Goal: Navigation & Orientation: Find specific page/section

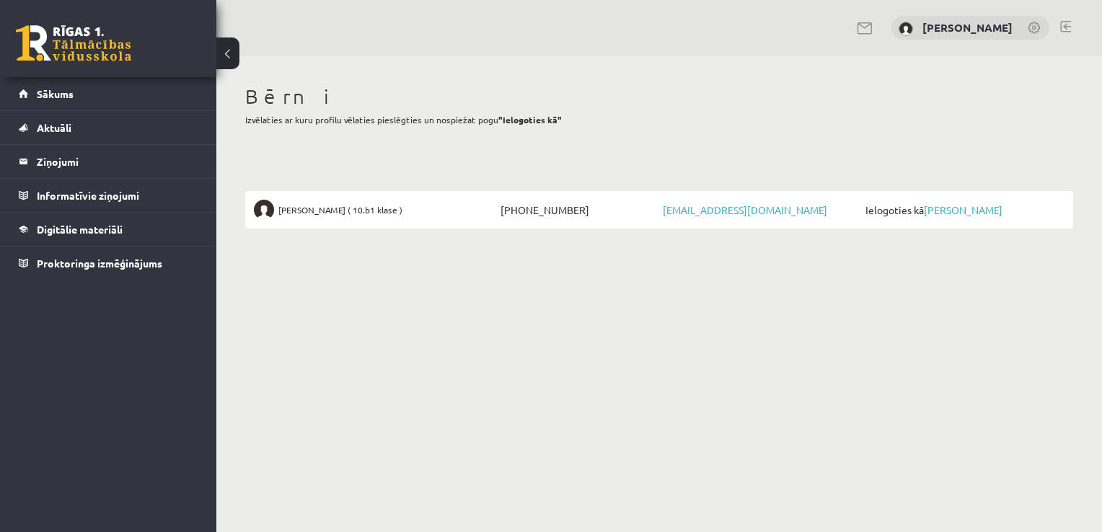
click at [943, 219] on span "Ielogoties kā Elīna Kivriņa" at bounding box center [963, 210] width 203 height 20
click at [951, 209] on link "[PERSON_NAME]" at bounding box center [963, 209] width 79 height 13
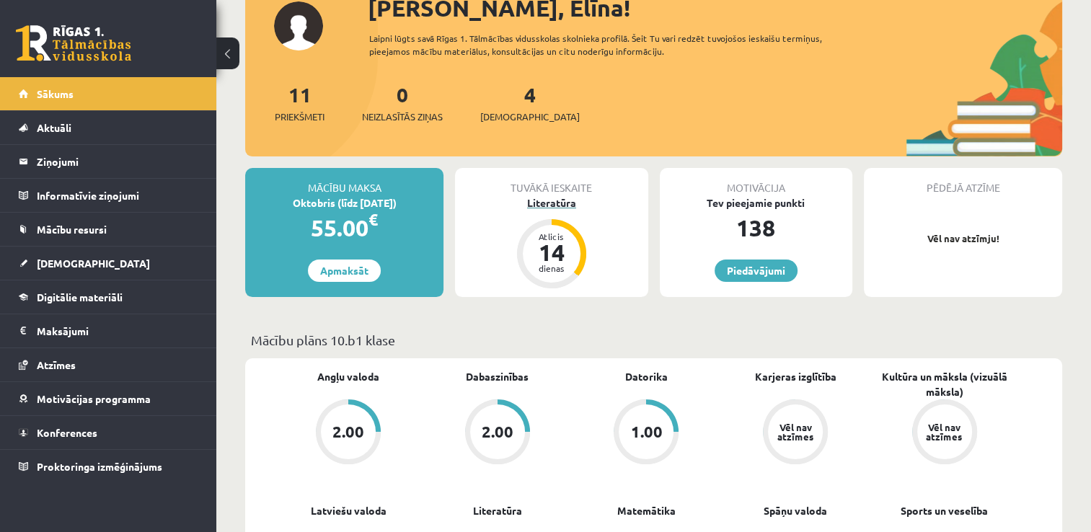
scroll to position [144, 0]
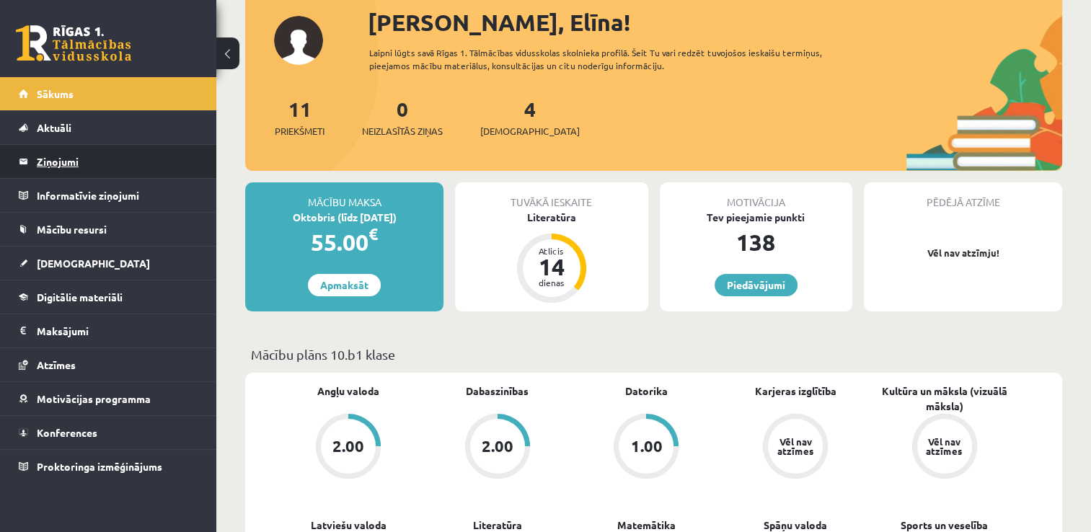
click at [72, 159] on legend "Ziņojumi 0" at bounding box center [118, 161] width 162 height 33
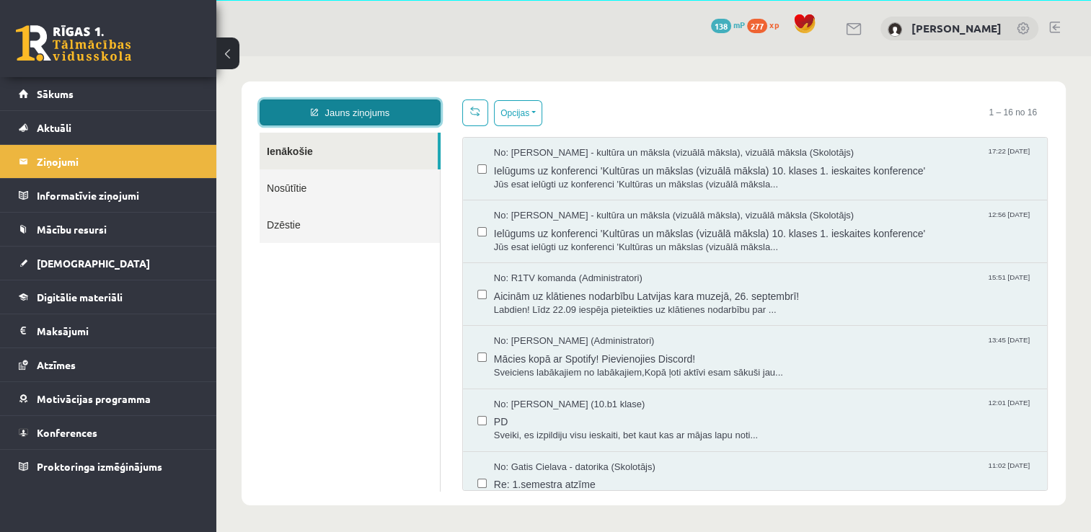
click at [389, 112] on link "Jauns ziņojums" at bounding box center [350, 113] width 181 height 26
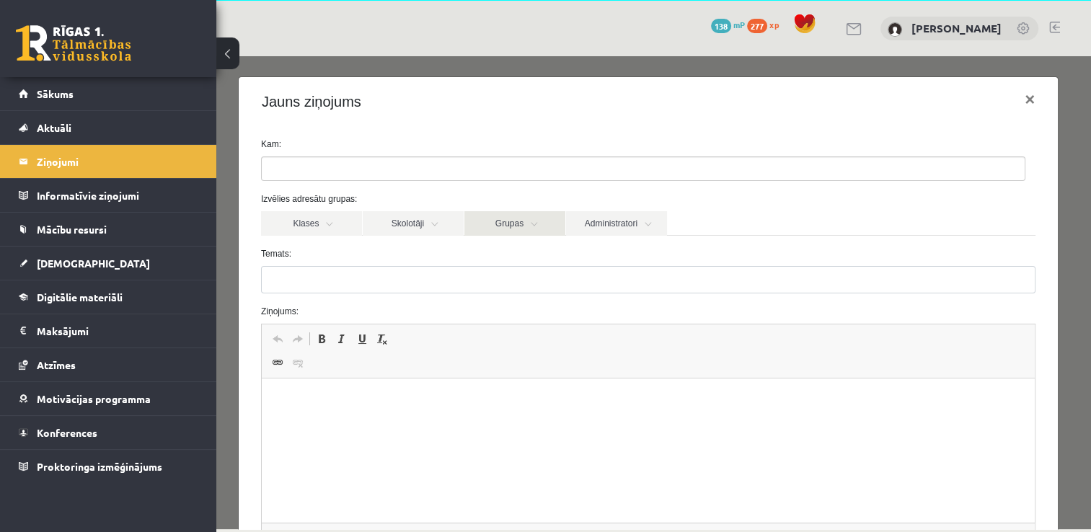
click at [511, 225] on link "Grupas" at bounding box center [515, 223] width 101 height 25
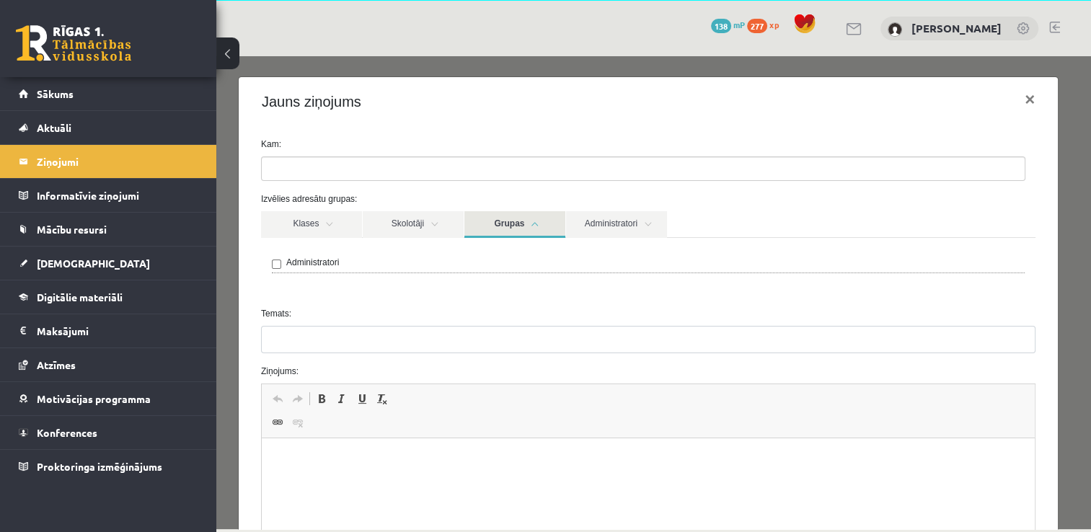
click at [511, 225] on link "Grupas" at bounding box center [515, 224] width 101 height 27
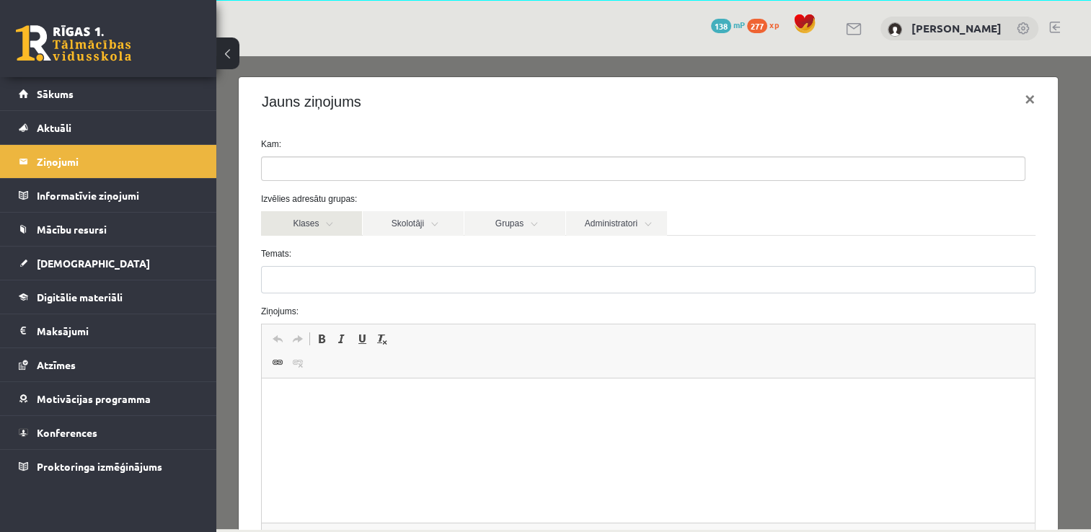
click at [317, 223] on link "Klases" at bounding box center [311, 223] width 101 height 25
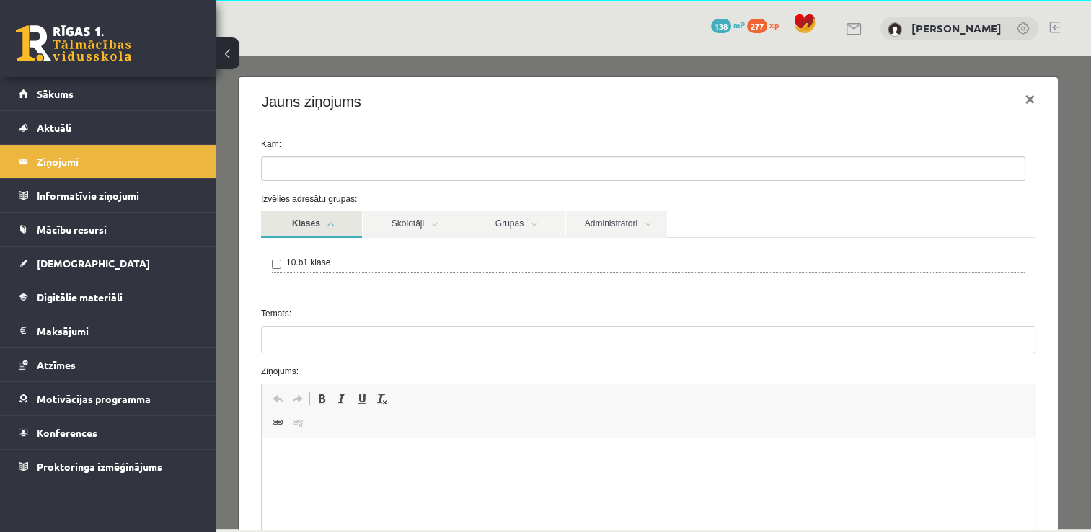
click at [335, 220] on link "Klases" at bounding box center [311, 224] width 101 height 27
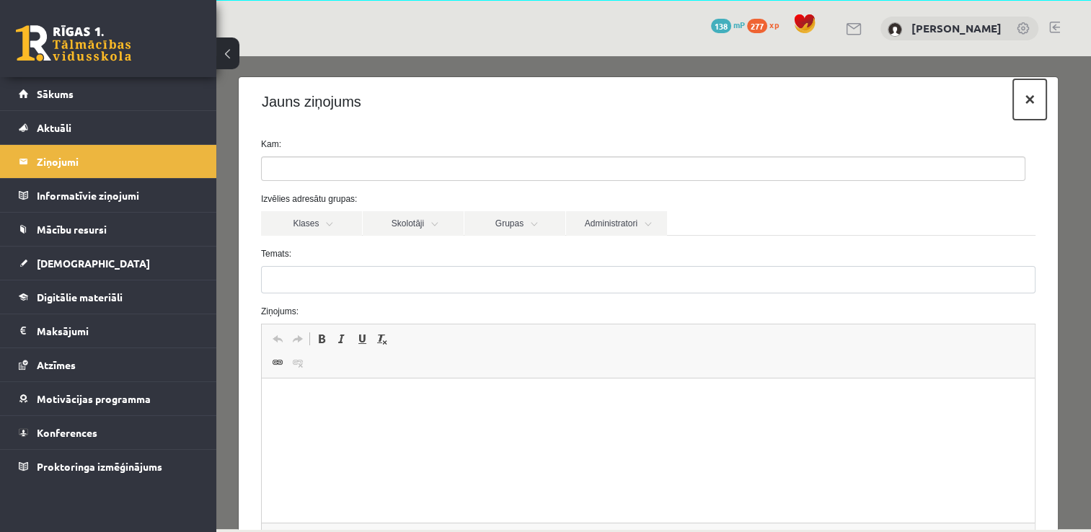
click at [1019, 100] on button "×" at bounding box center [1029, 99] width 33 height 40
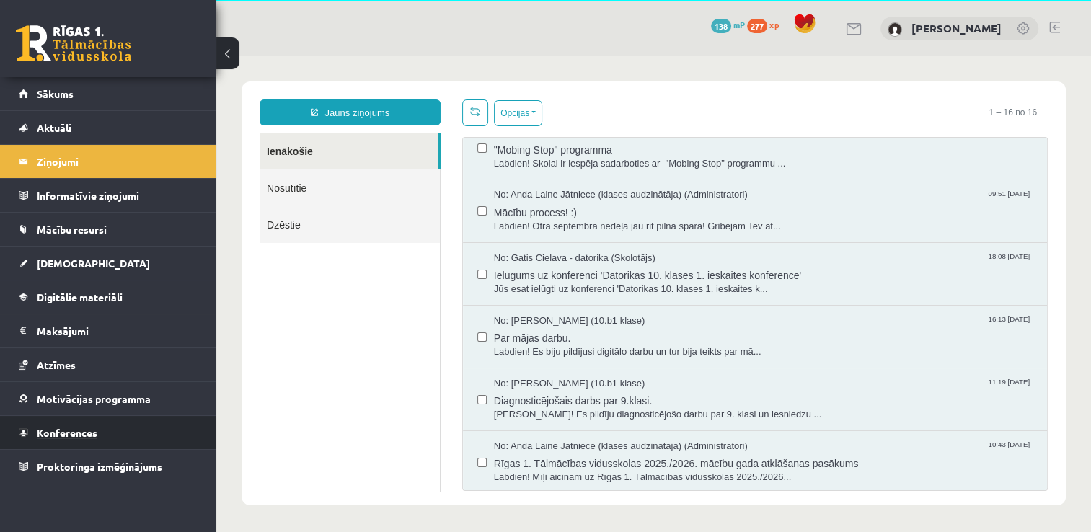
click at [68, 426] on span "Konferences" at bounding box center [67, 432] width 61 height 13
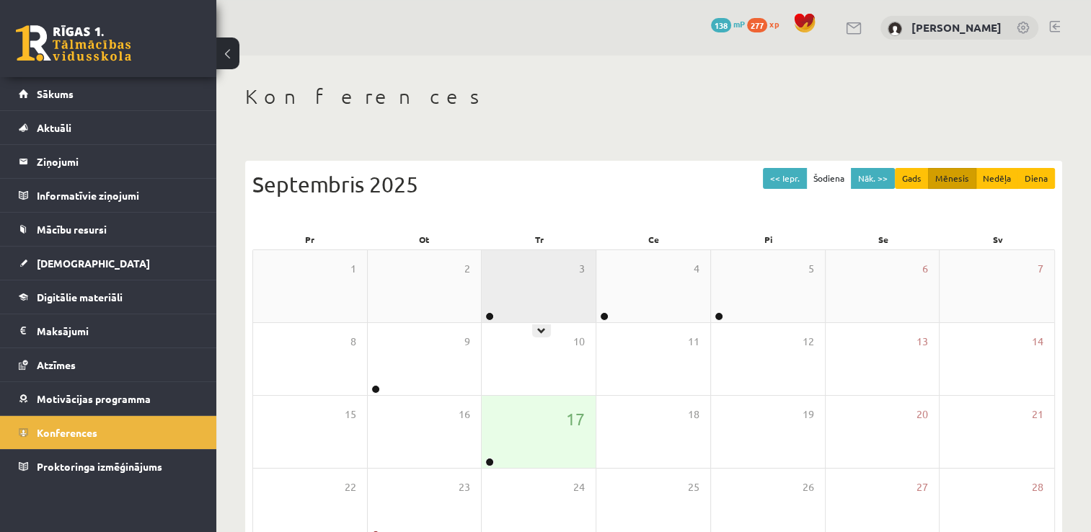
click at [551, 299] on div "3" at bounding box center [539, 286] width 114 height 72
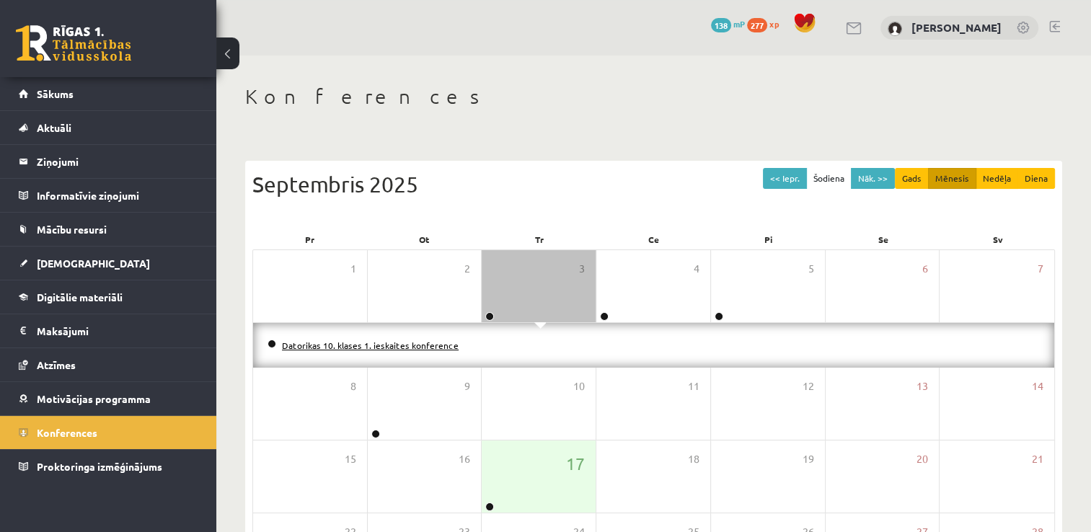
click at [431, 346] on link "Datorikas 10. klases 1. ieskaites konference" at bounding box center [370, 346] width 177 height 12
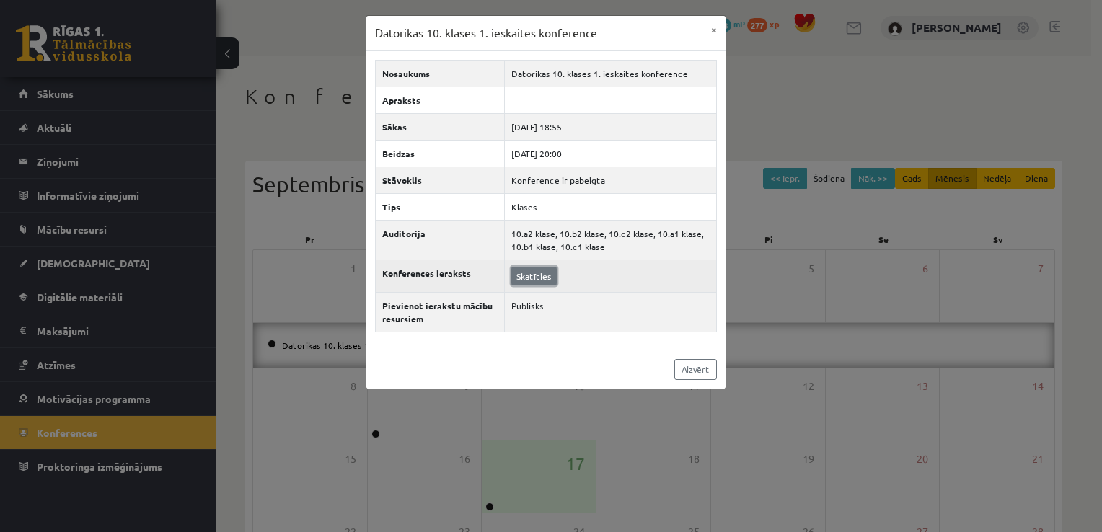
click at [540, 275] on link "Skatīties" at bounding box center [533, 276] width 45 height 19
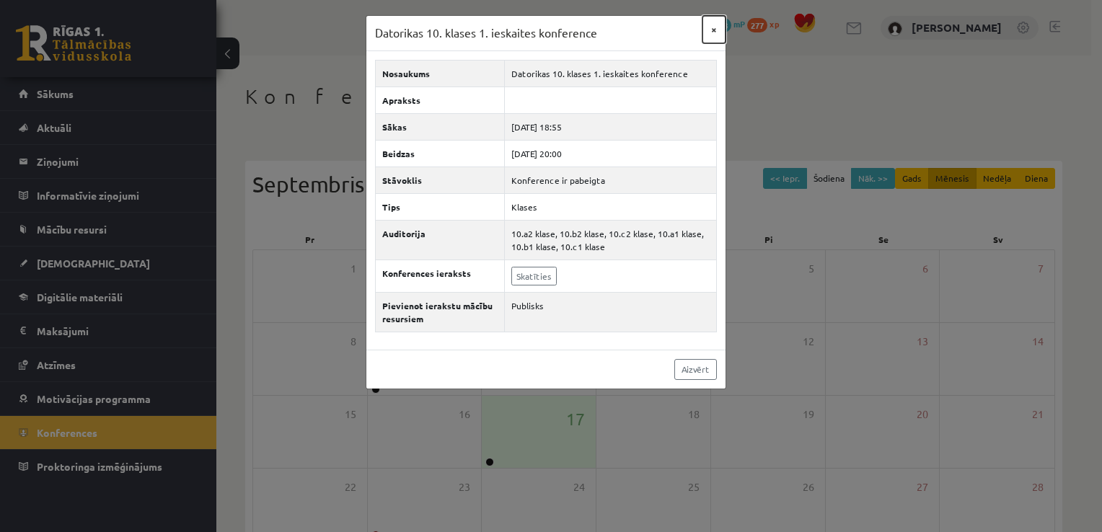
click at [721, 33] on button "×" at bounding box center [714, 29] width 23 height 27
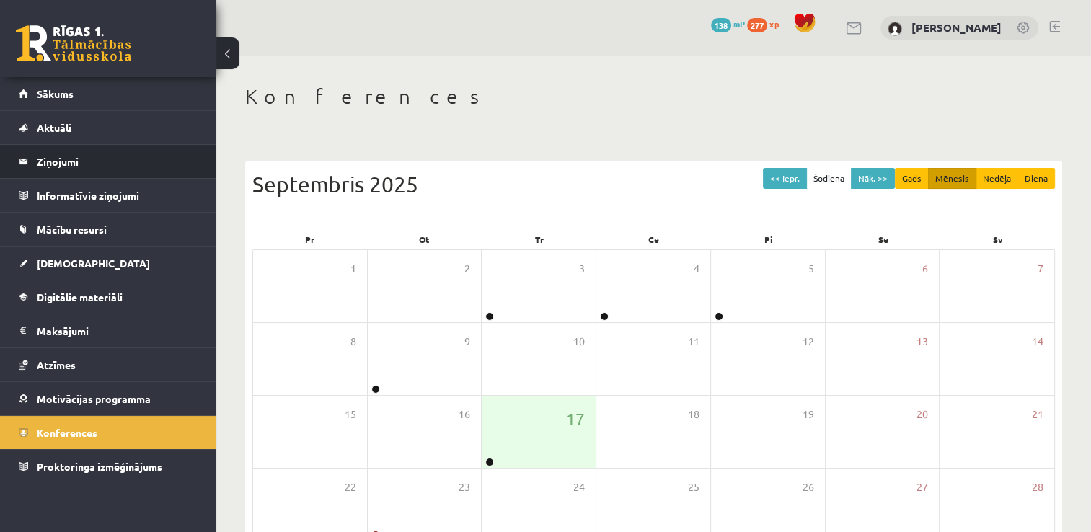
click at [102, 169] on legend "Ziņojumi 0" at bounding box center [118, 161] width 162 height 33
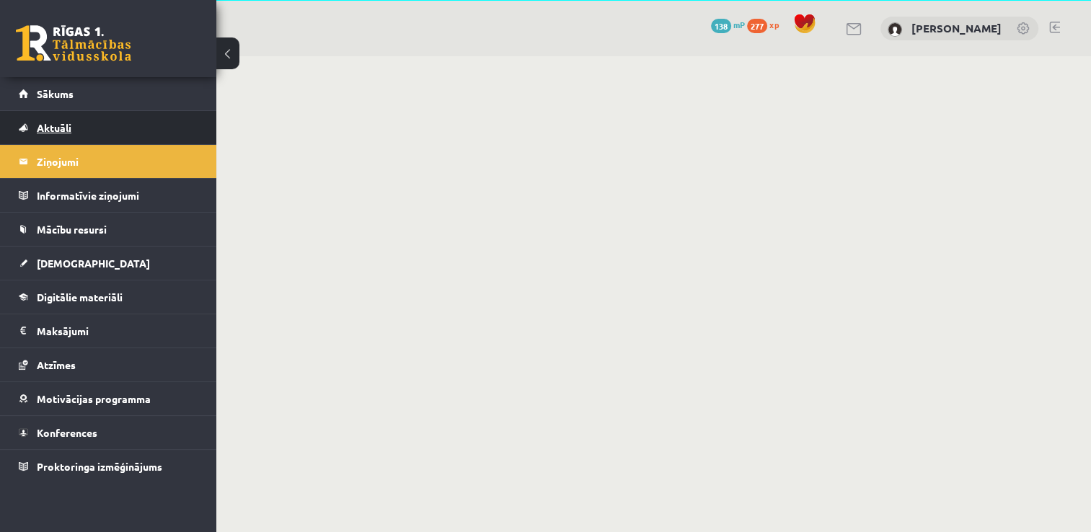
click at [110, 137] on link "Aktuāli" at bounding box center [109, 127] width 180 height 33
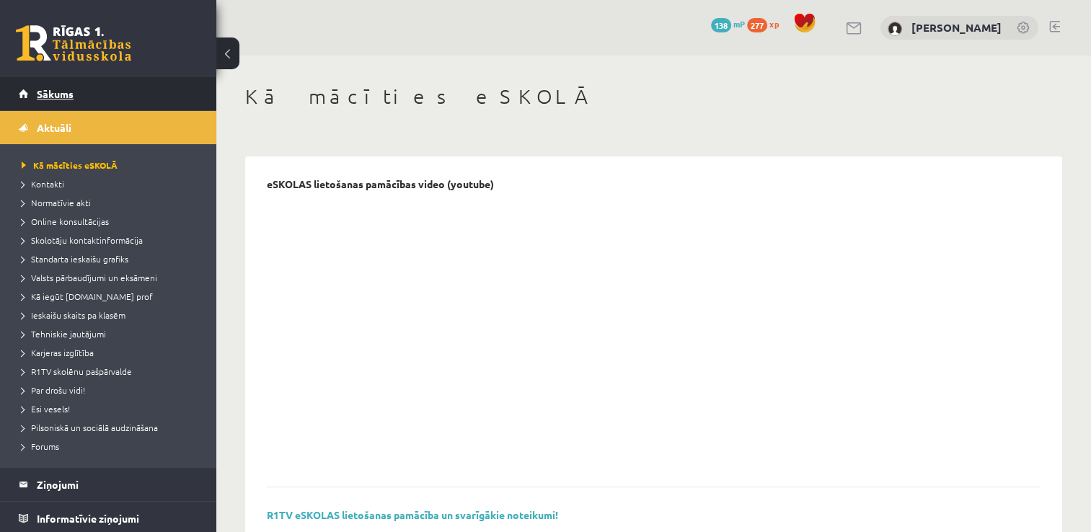
click at [87, 94] on link "Sākums" at bounding box center [109, 93] width 180 height 33
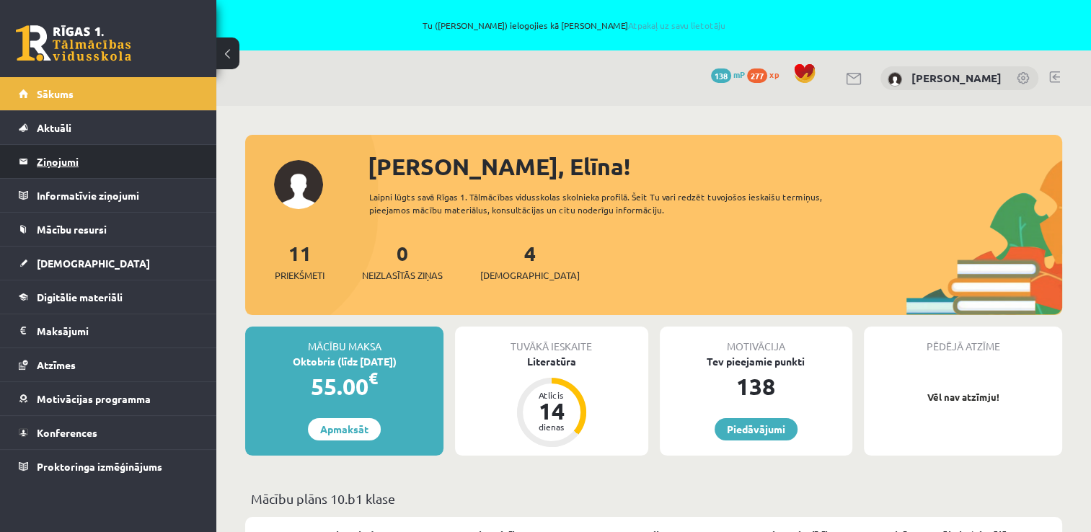
click at [107, 166] on legend "Ziņojumi 0" at bounding box center [118, 161] width 162 height 33
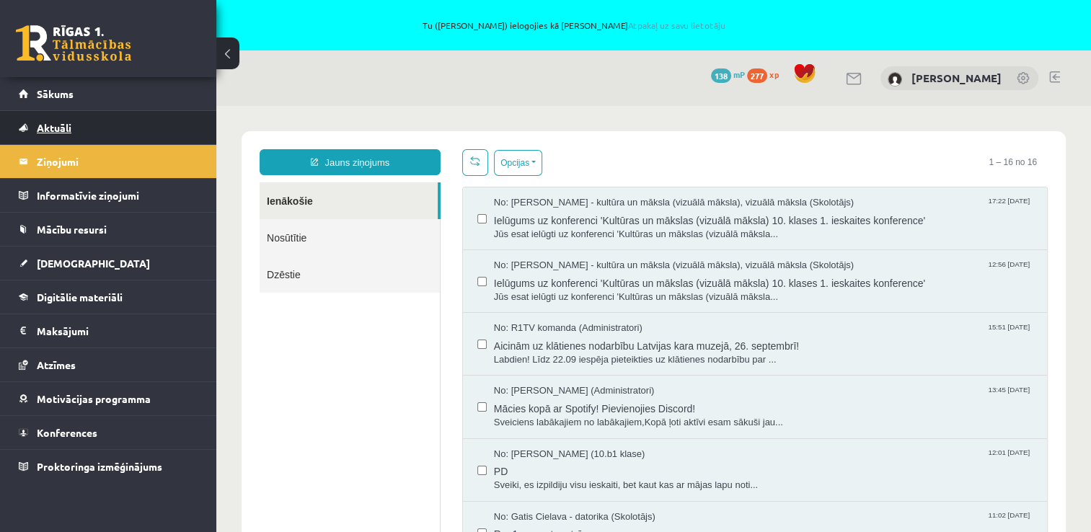
click at [95, 134] on link "Aktuāli" at bounding box center [109, 127] width 180 height 33
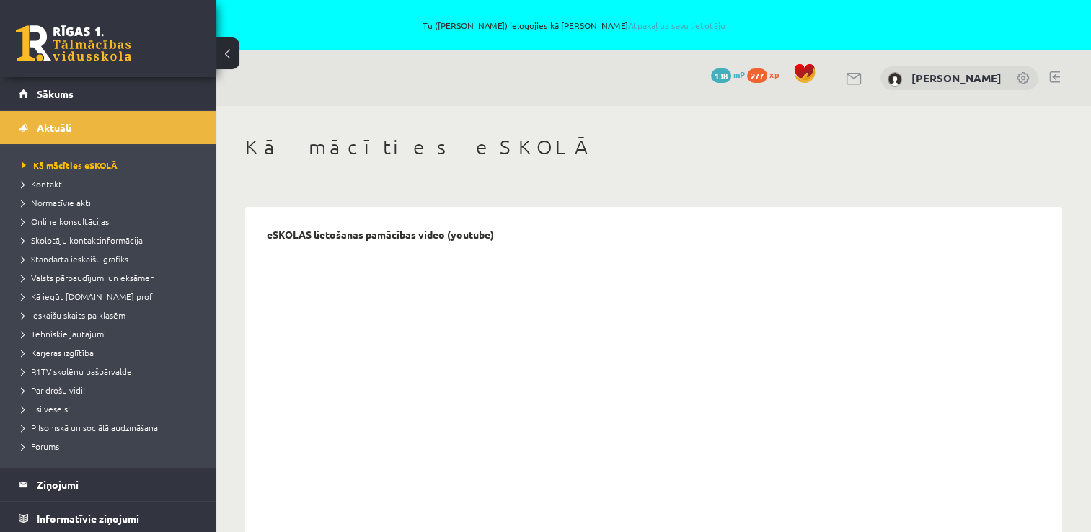
click at [94, 131] on link "Aktuāli" at bounding box center [109, 127] width 180 height 33
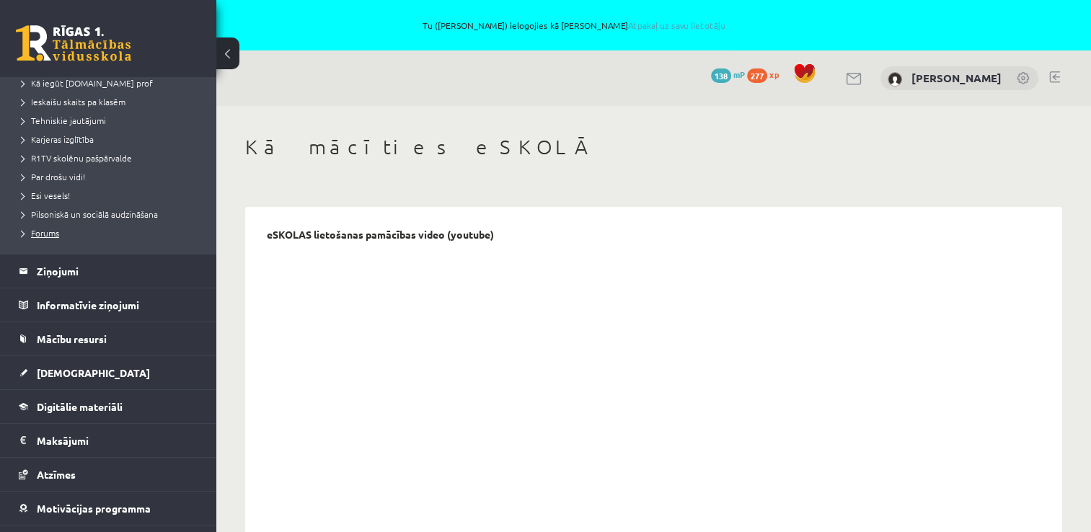
scroll to position [216, 0]
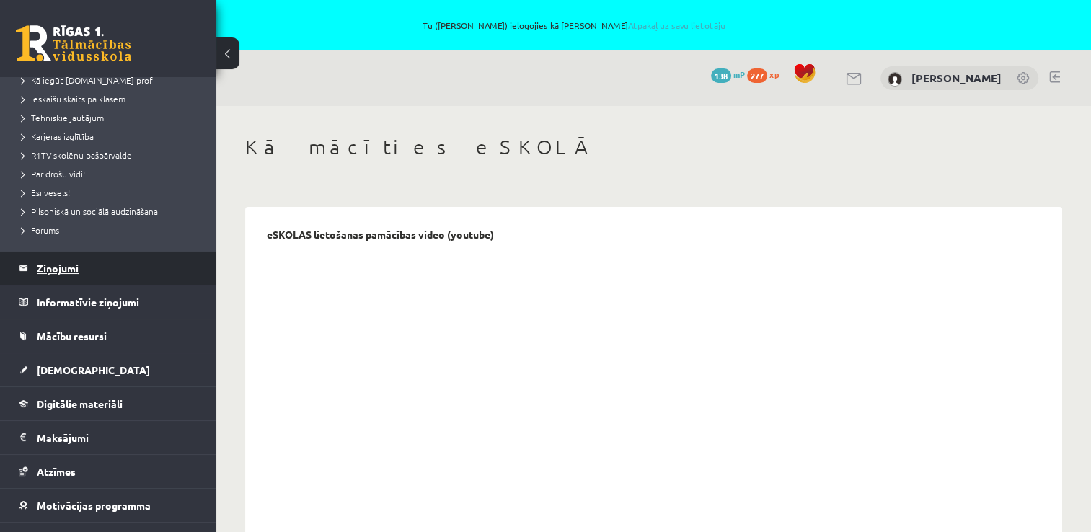
click at [101, 270] on legend "Ziņojumi 0" at bounding box center [118, 268] width 162 height 33
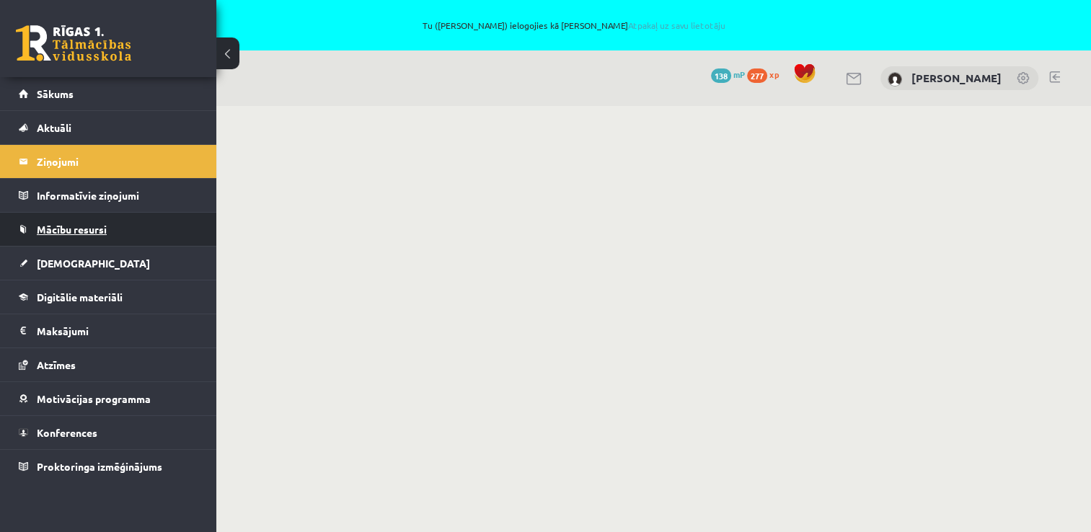
click at [87, 229] on span "Mācību resursi" at bounding box center [72, 229] width 70 height 13
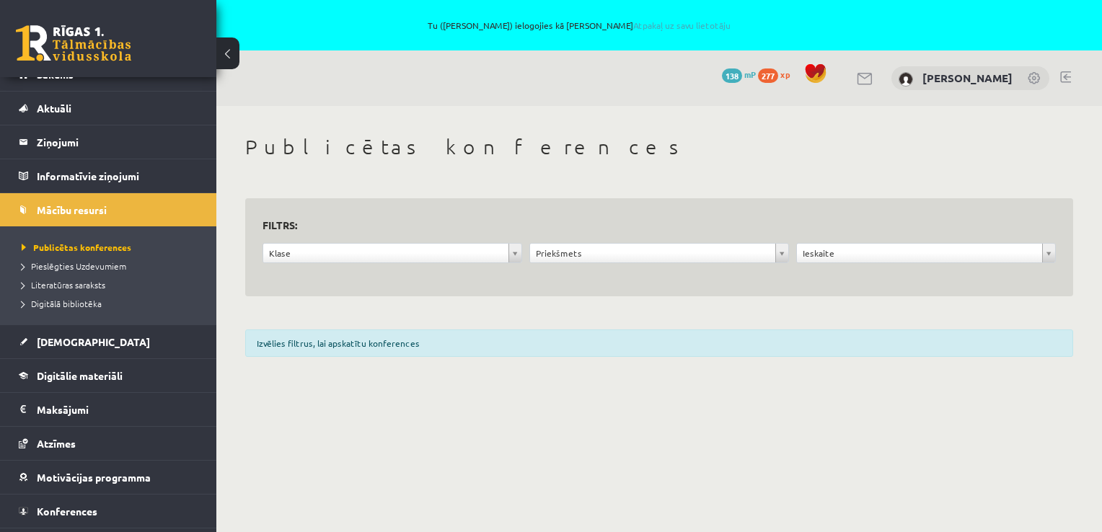
scroll to position [47, 0]
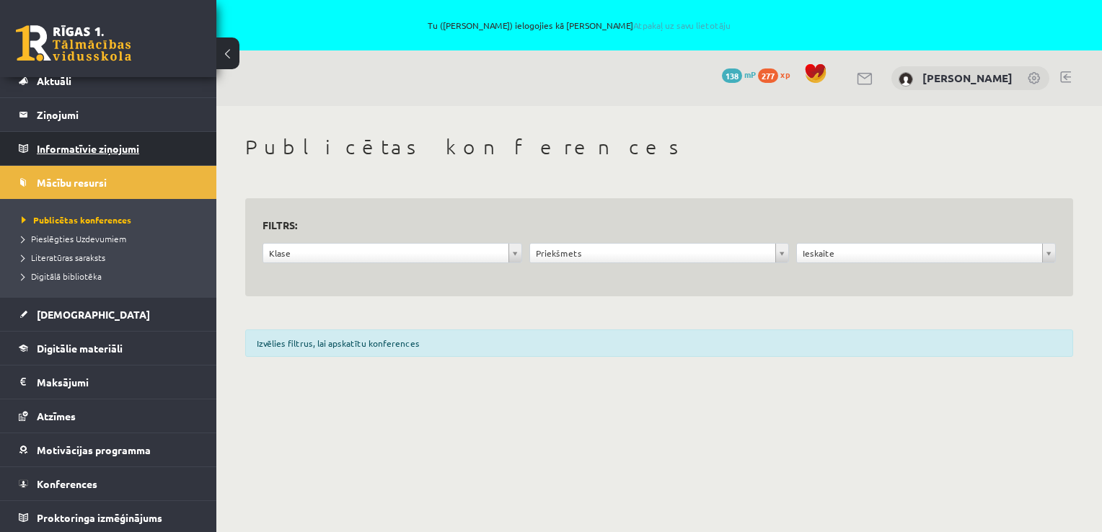
click at [101, 144] on legend "Informatīvie ziņojumi 0" at bounding box center [118, 148] width 162 height 33
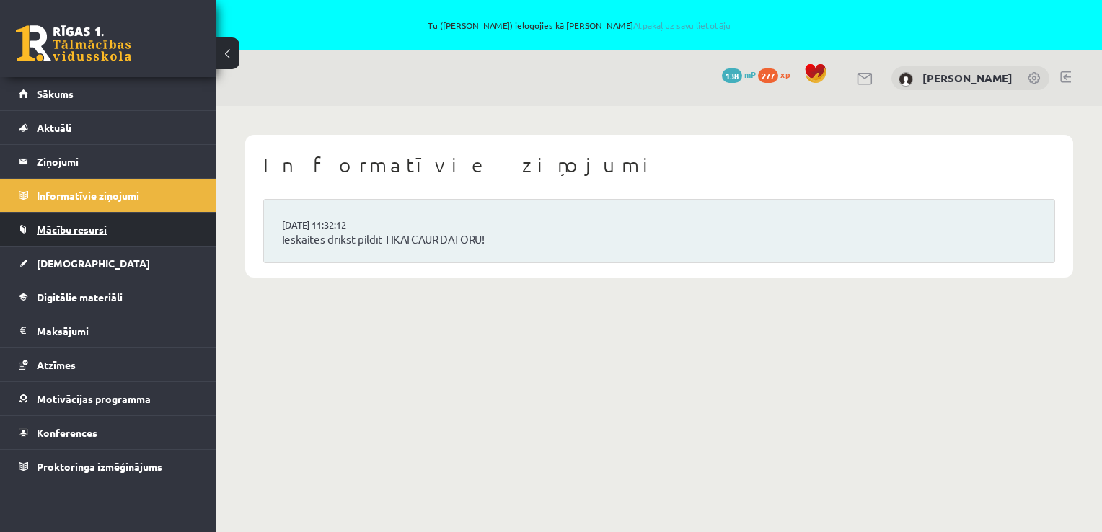
click at [105, 223] on span "Mācību resursi" at bounding box center [72, 229] width 70 height 13
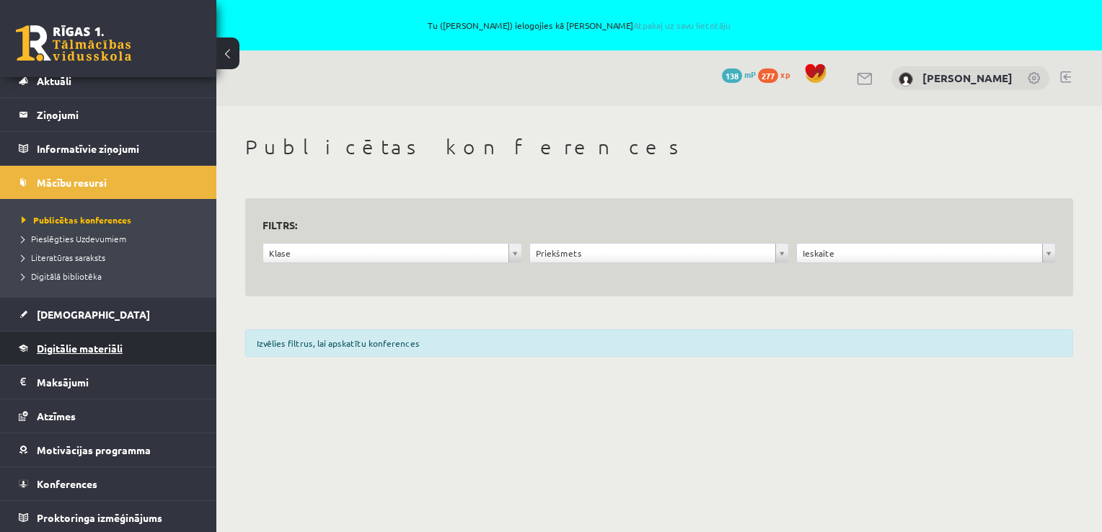
click at [86, 332] on link "Digitālie materiāli" at bounding box center [109, 348] width 180 height 33
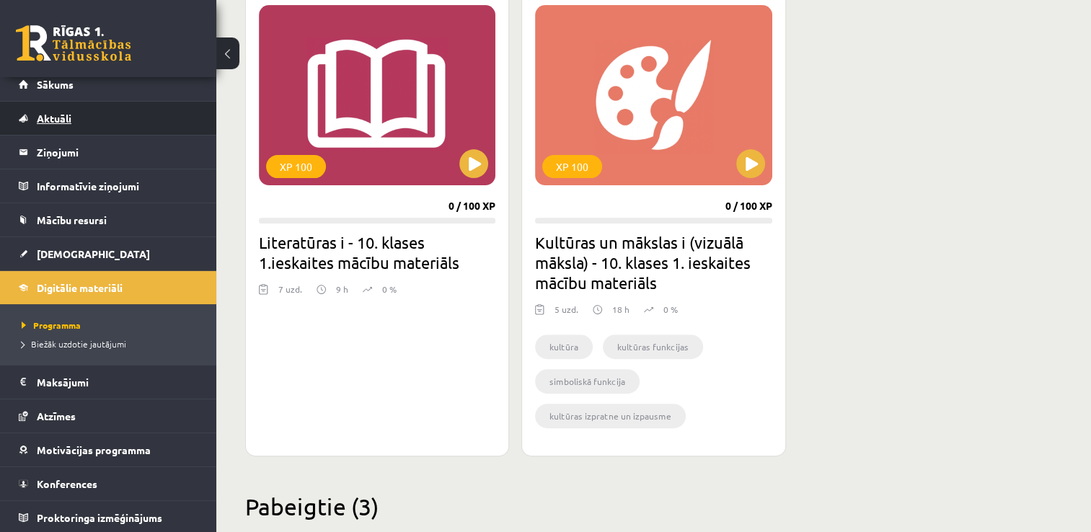
scroll to position [361, 0]
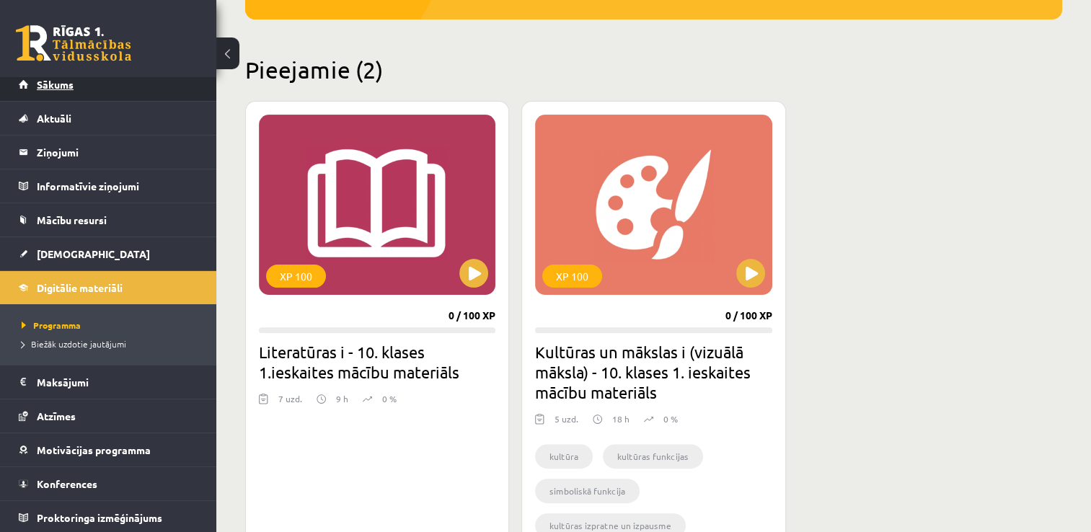
click at [79, 88] on link "Sākums" at bounding box center [109, 84] width 180 height 33
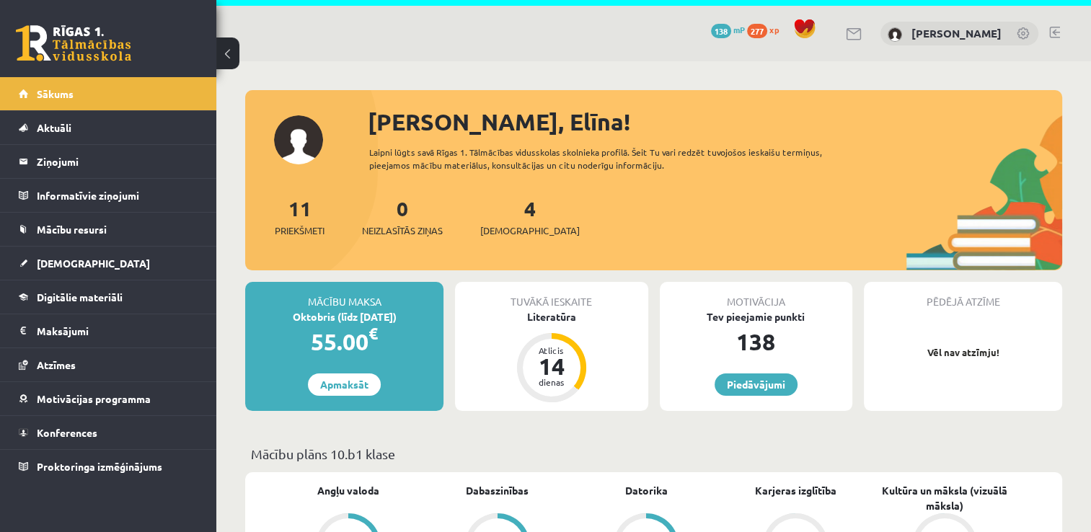
scroll to position [29, 0]
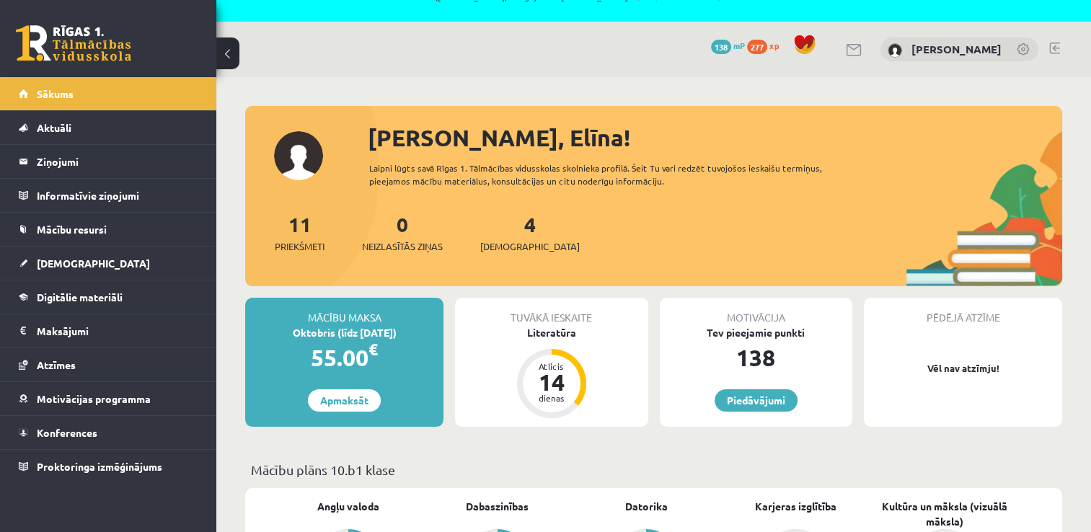
click at [1021, 51] on link at bounding box center [1024, 50] width 14 height 14
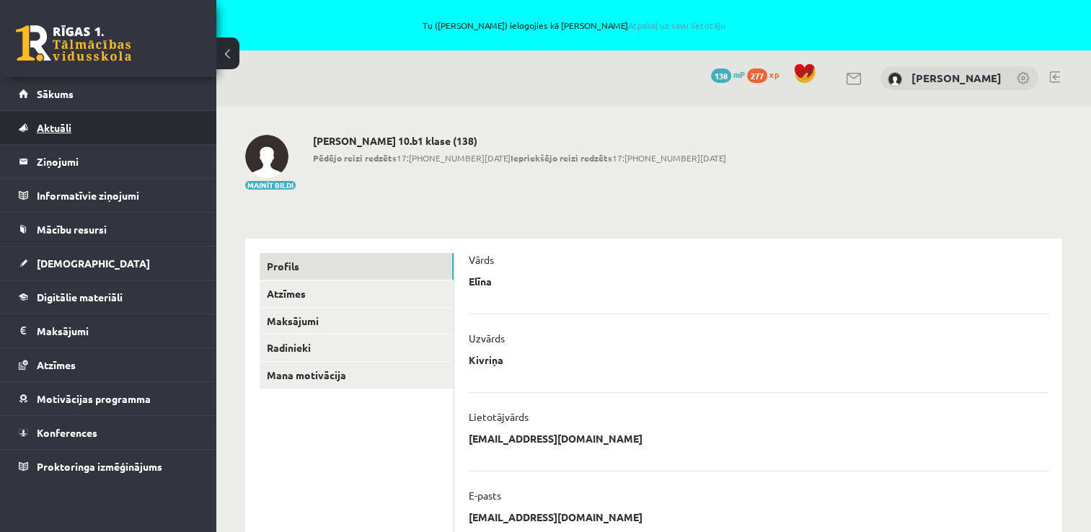
click at [136, 126] on link "Aktuāli" at bounding box center [109, 127] width 180 height 33
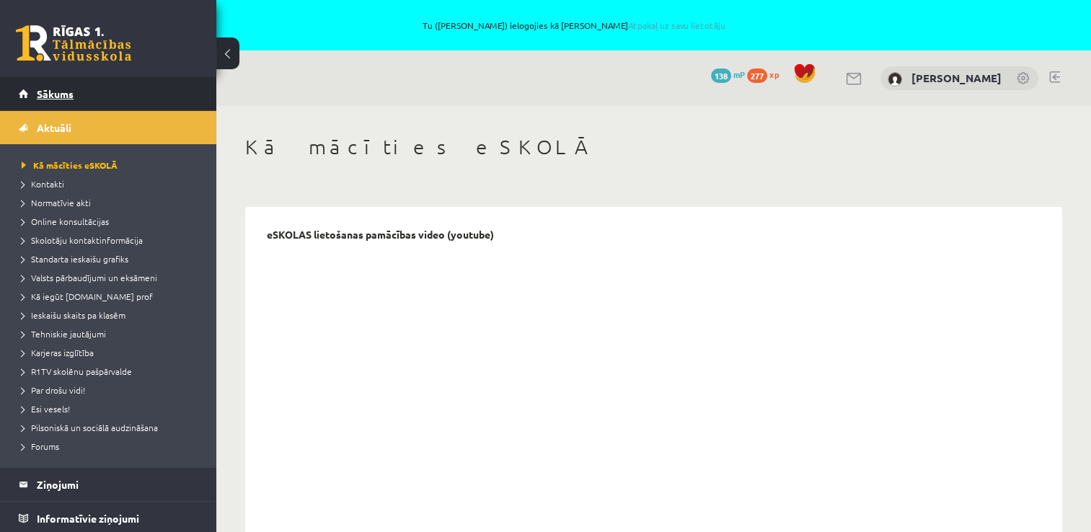
click at [110, 106] on link "Sākums" at bounding box center [109, 93] width 180 height 33
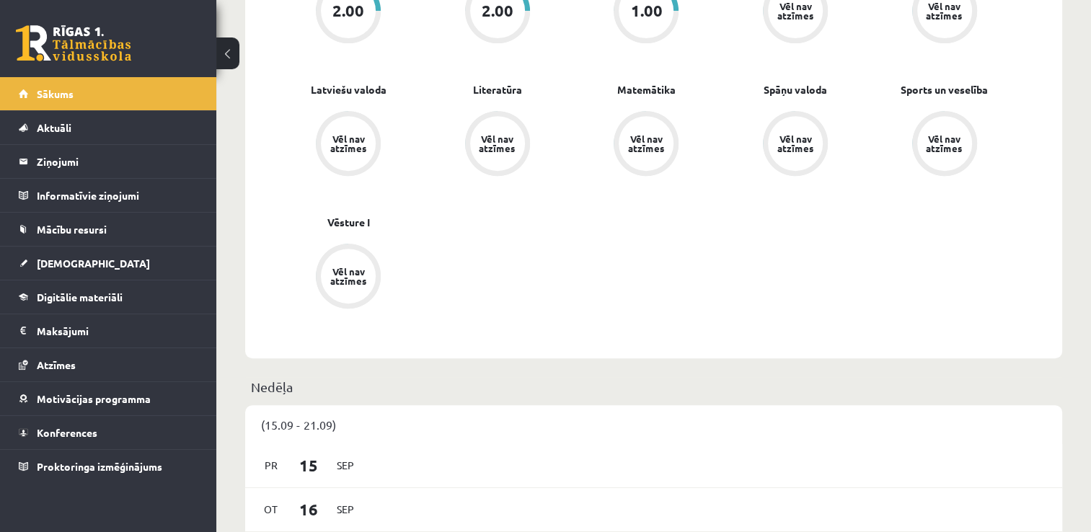
scroll to position [577, 0]
